Goal: Task Accomplishment & Management: Manage account settings

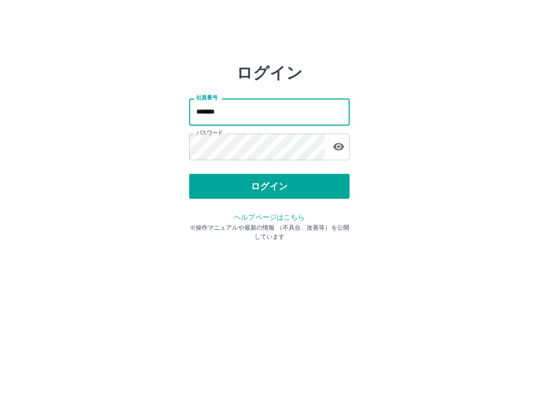
click at [251, 115] on input "*******" at bounding box center [269, 111] width 161 height 27
type input "*******"
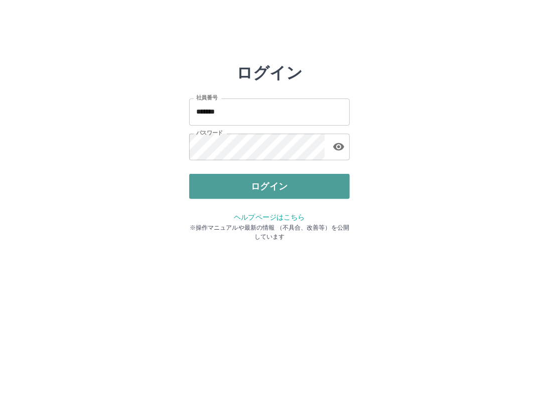
click at [235, 182] on button "ログイン" at bounding box center [269, 186] width 161 height 25
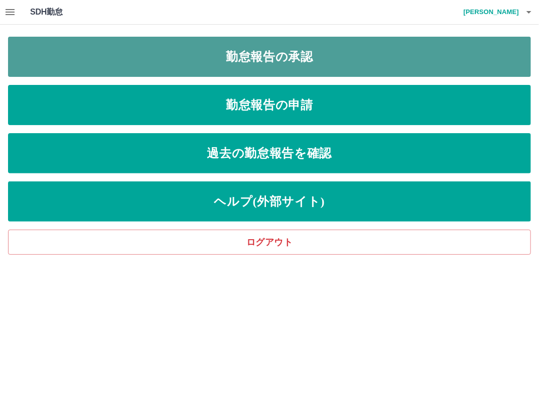
click at [241, 64] on link "勤怠報告の承認" at bounding box center [269, 57] width 523 height 40
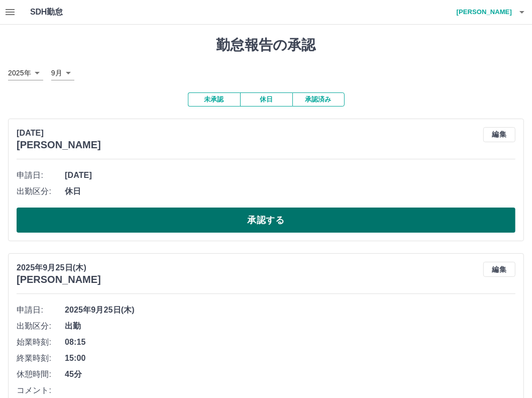
click at [75, 215] on button "承認する" at bounding box center [266, 219] width 499 height 25
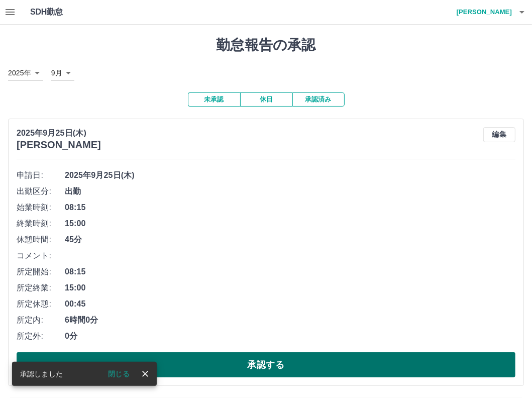
click at [242, 358] on button "承認する" at bounding box center [266, 364] width 499 height 25
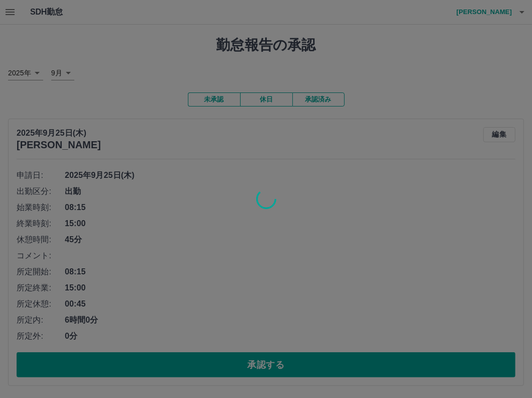
click at [241, 357] on div at bounding box center [266, 199] width 532 height 398
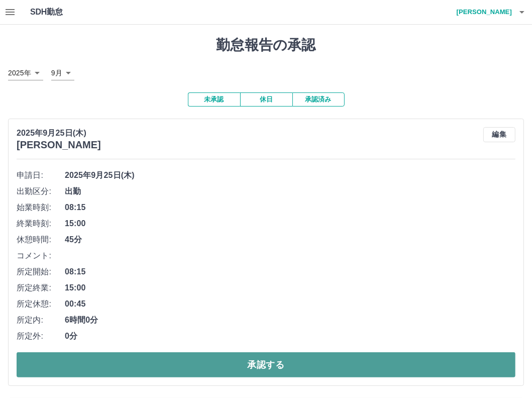
click at [239, 357] on button "承認する" at bounding box center [266, 364] width 499 height 25
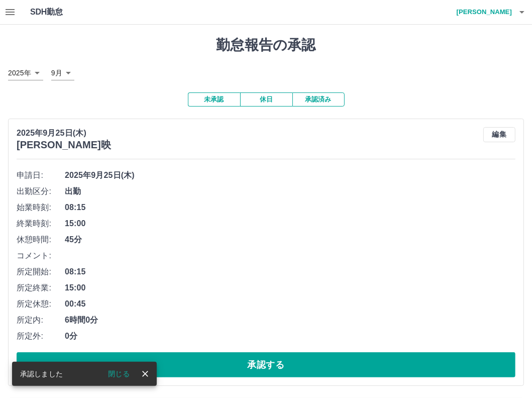
click at [145, 375] on icon "close" at bounding box center [145, 374] width 10 height 10
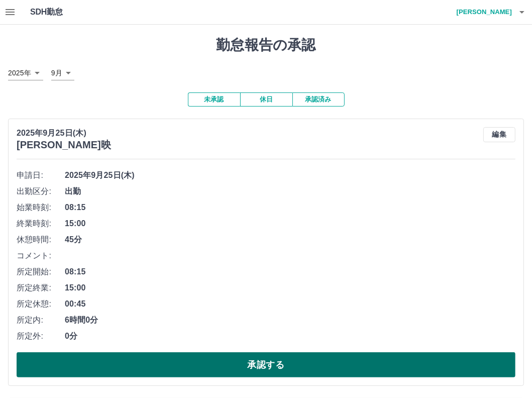
click at [143, 369] on button "承認する" at bounding box center [266, 364] width 499 height 25
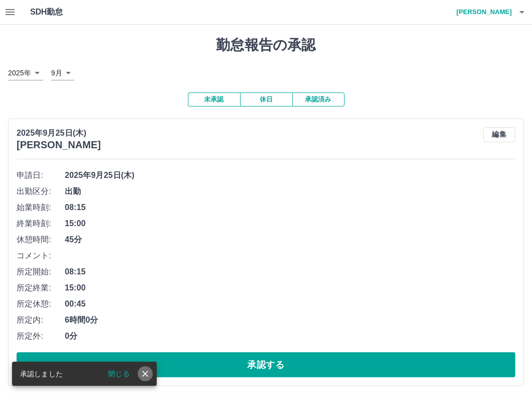
click at [143, 371] on icon "close" at bounding box center [145, 374] width 6 height 6
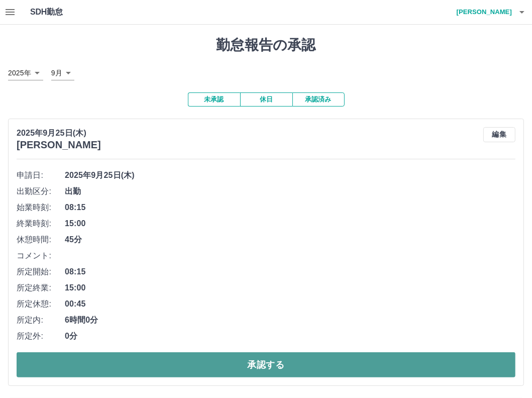
click at [159, 372] on button "承認する" at bounding box center [266, 364] width 499 height 25
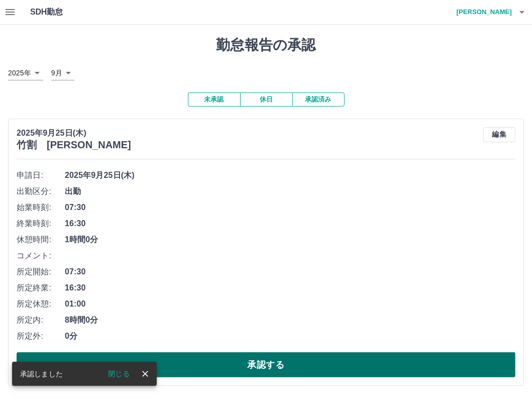
click at [189, 371] on button "承認する" at bounding box center [266, 364] width 499 height 25
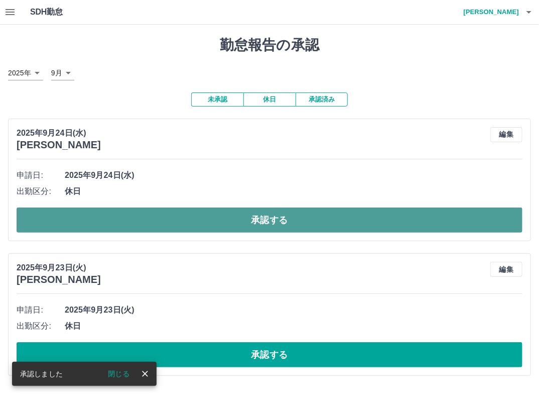
click at [206, 221] on button "承認する" at bounding box center [270, 219] width 506 height 25
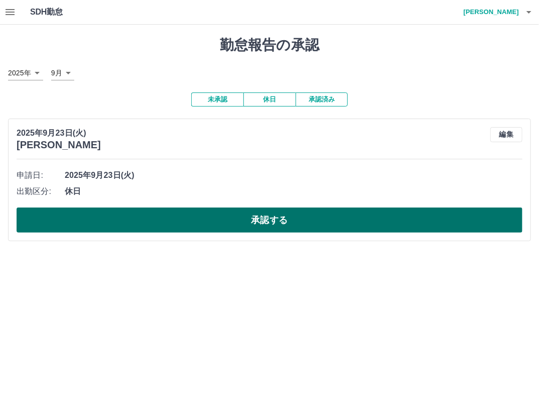
click at [260, 227] on button "承認する" at bounding box center [270, 219] width 506 height 25
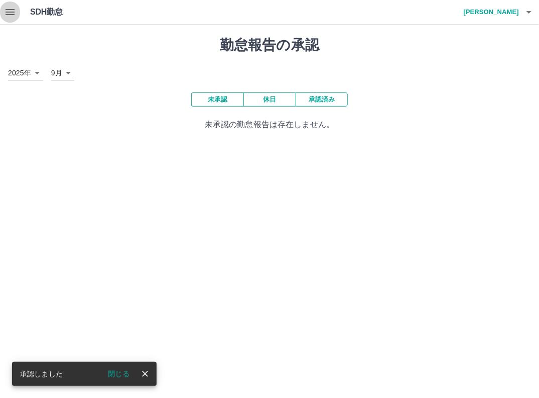
click at [7, 17] on icon "button" at bounding box center [10, 12] width 12 height 12
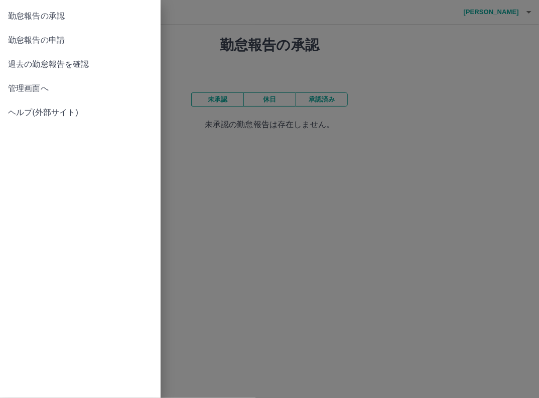
click at [50, 63] on span "過去の勤怠報告を確認" at bounding box center [80, 64] width 145 height 12
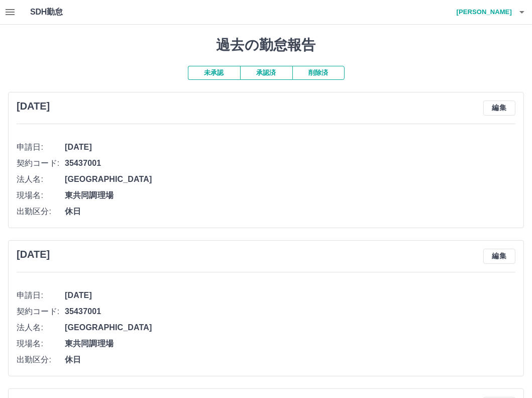
click at [282, 73] on button "承認済" at bounding box center [266, 73] width 52 height 14
